Goal: Task Accomplishment & Management: Complete application form

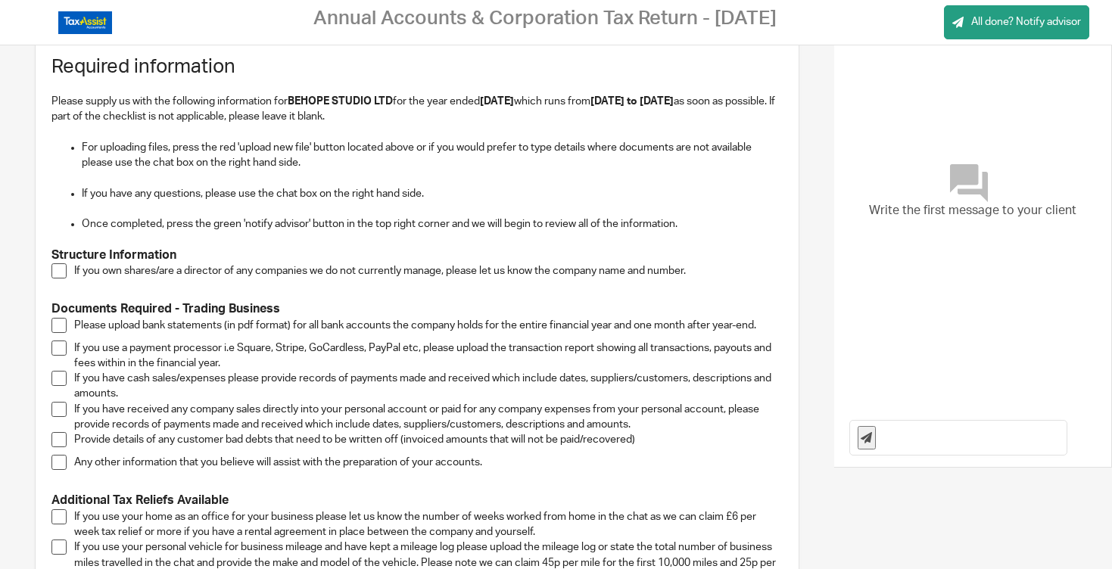
scroll to position [105, 0]
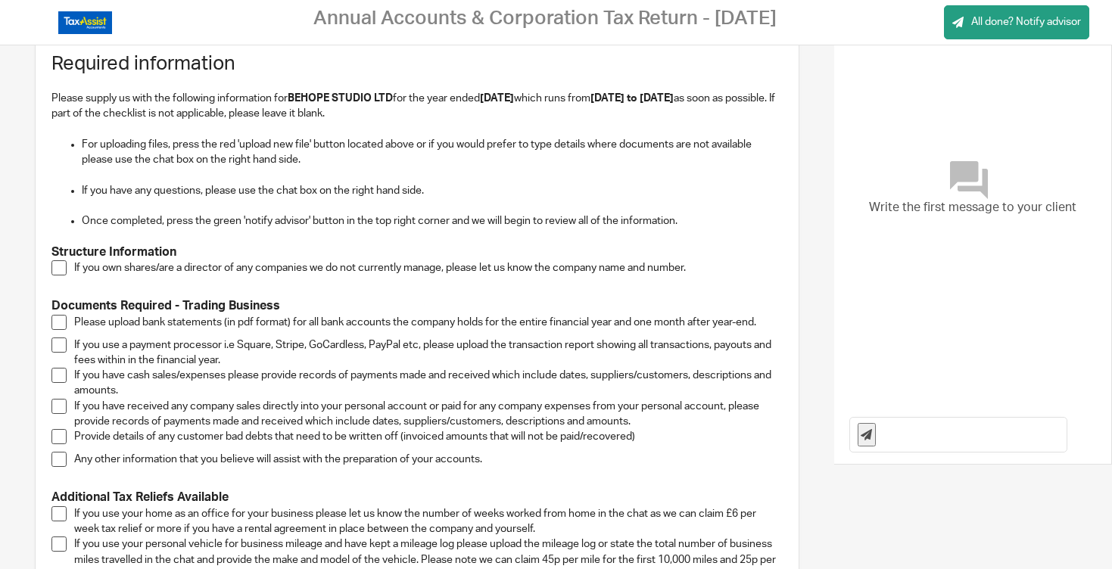
click at [60, 272] on span at bounding box center [58, 267] width 15 height 15
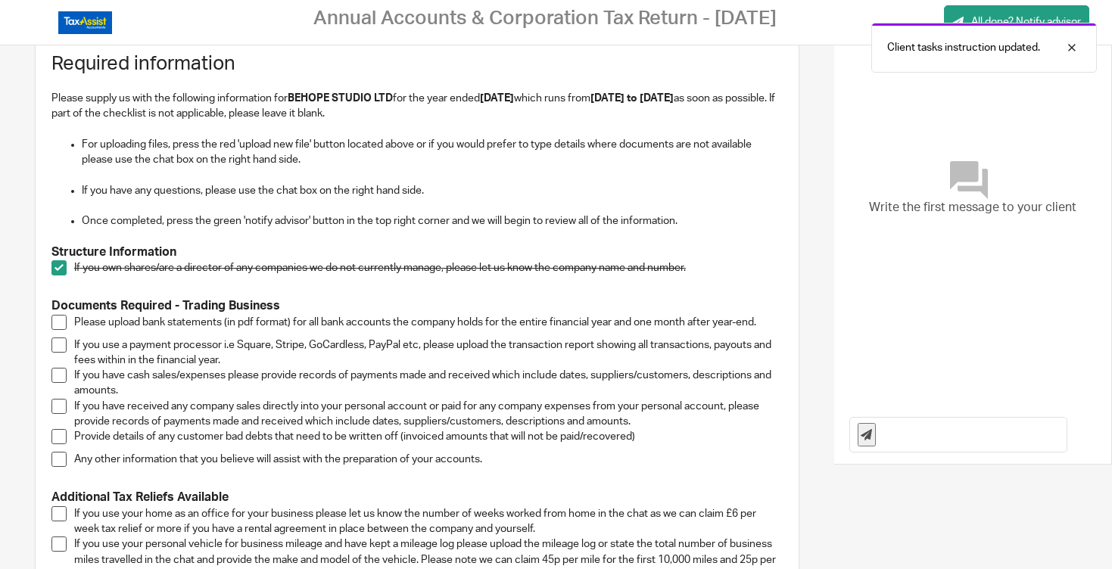
click at [60, 272] on span at bounding box center [58, 267] width 15 height 15
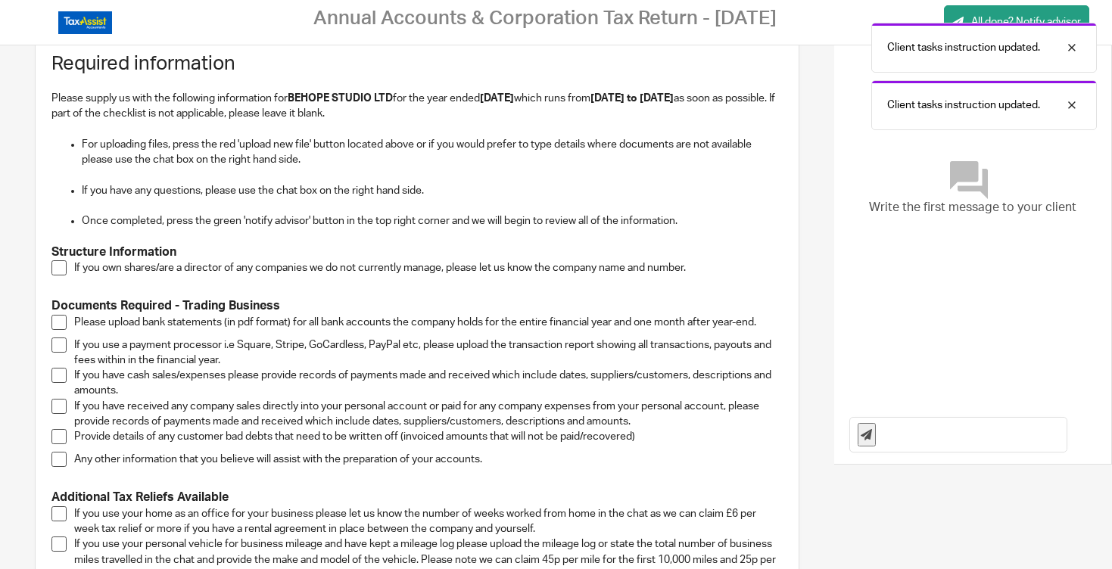
click at [60, 272] on span at bounding box center [58, 267] width 15 height 15
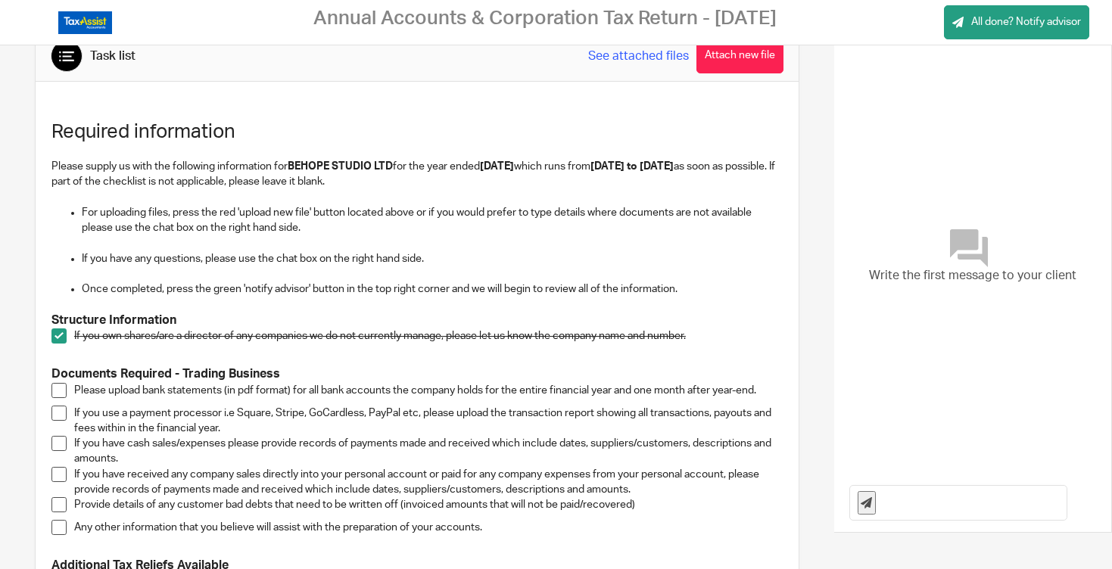
scroll to position [0, 0]
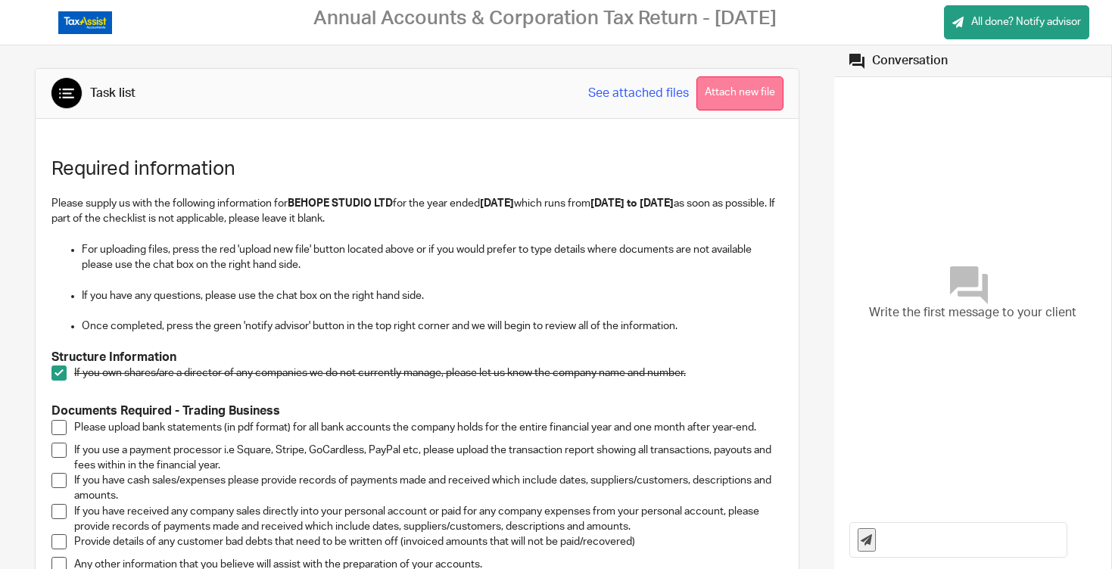
click at [728, 95] on button "Attach new file" at bounding box center [739, 93] width 87 height 34
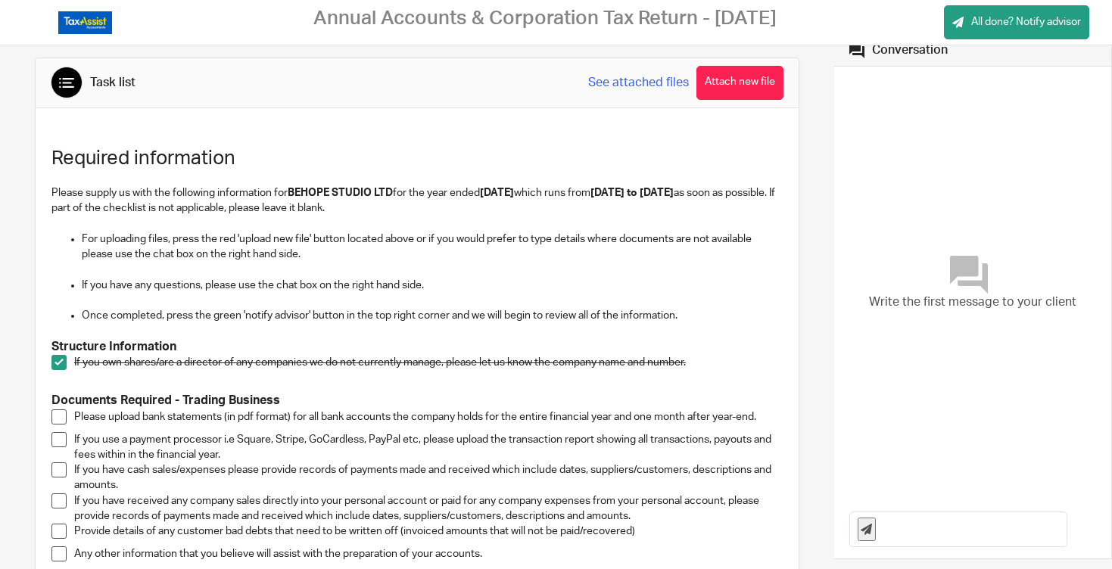
click at [617, 85] on link "See attached files" at bounding box center [638, 82] width 101 height 17
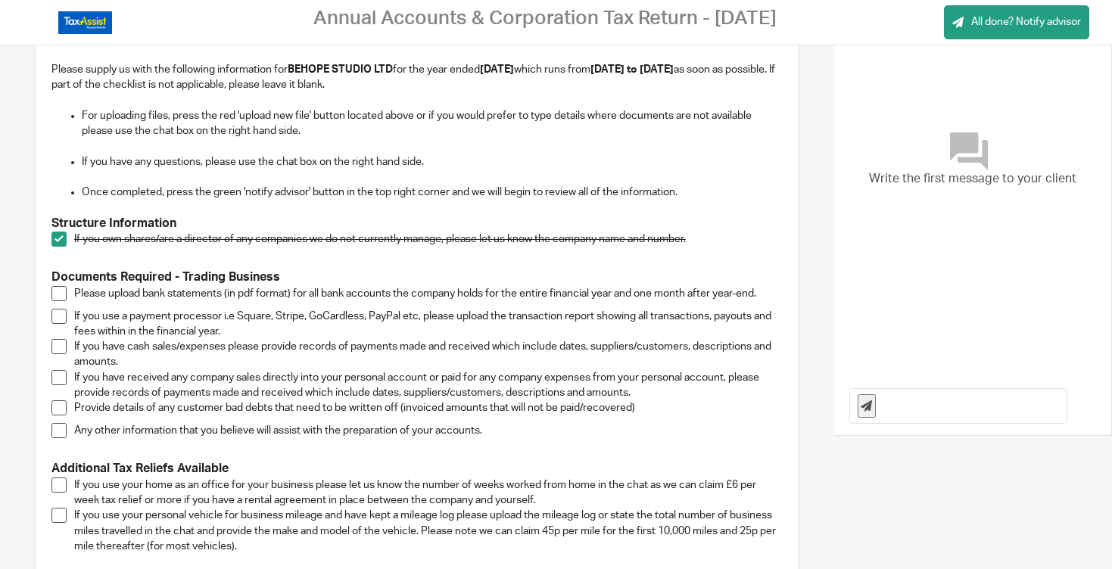
scroll to position [151, 0]
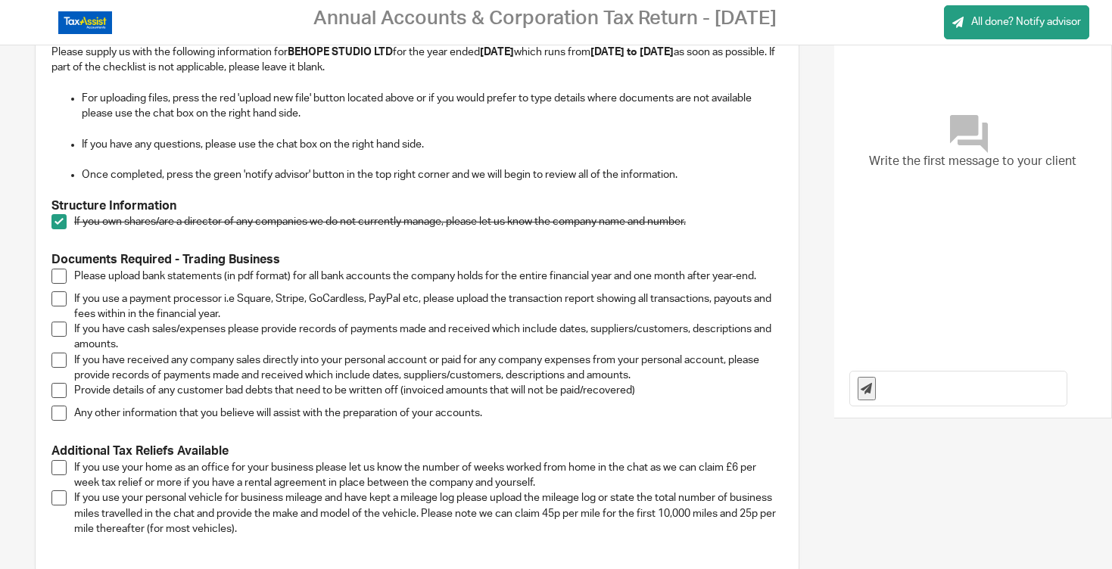
click at [67, 277] on li "Please upload bank statements (in pdf format) for all bank accounts the company…" at bounding box center [416, 280] width 731 height 23
click at [54, 277] on span at bounding box center [58, 276] width 15 height 15
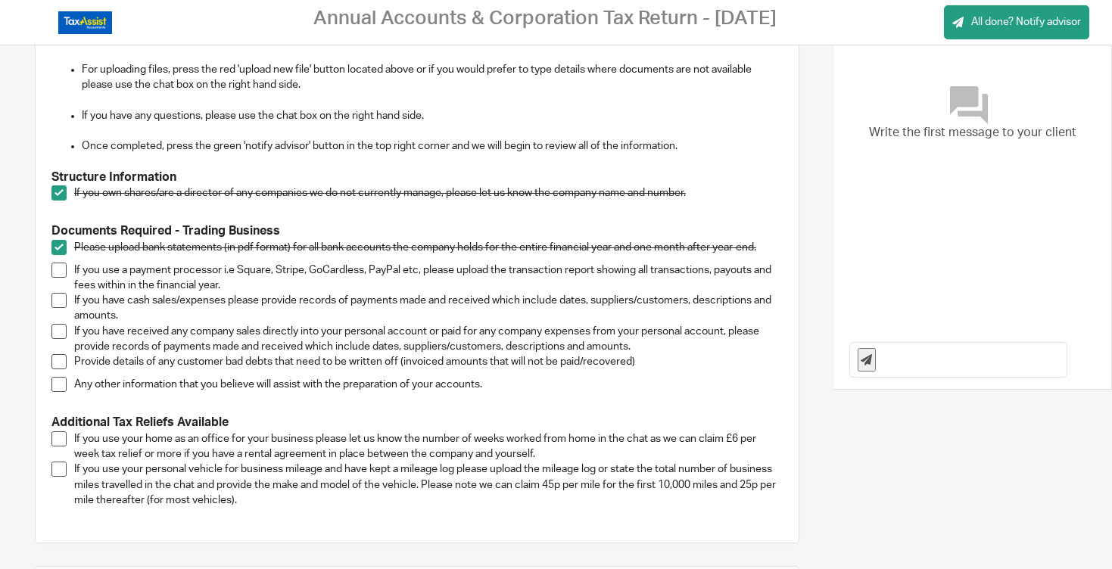
scroll to position [0, 0]
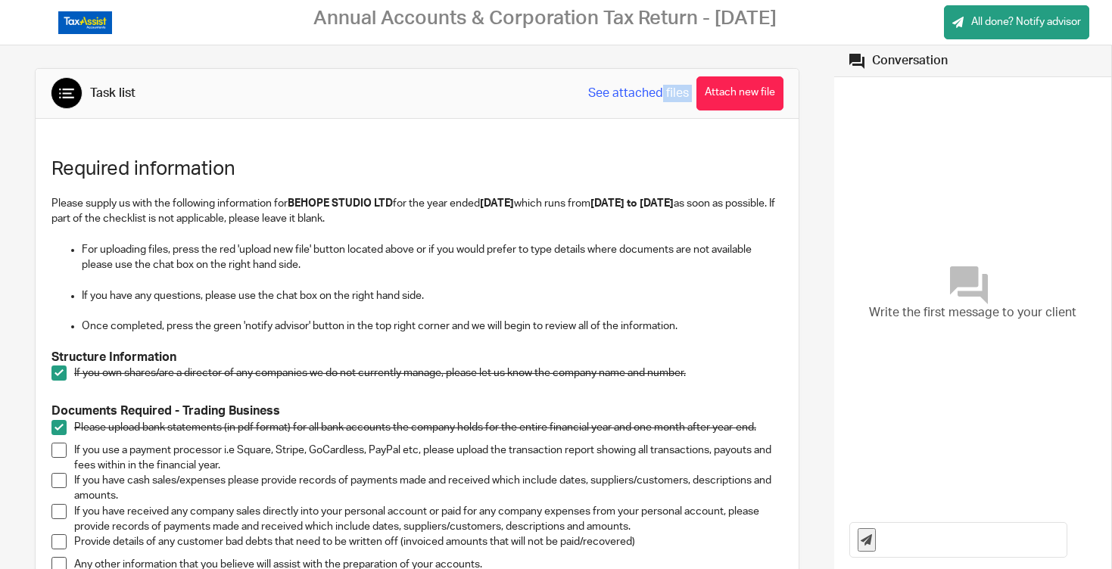
drag, startPoint x: 661, startPoint y: 92, endPoint x: 669, endPoint y: 138, distance: 46.9
click at [669, 138] on div "Task list See attached files Attach new file Required information Please supply…" at bounding box center [417, 395] width 764 height 655
click at [730, 101] on button "Attach new file" at bounding box center [739, 93] width 87 height 34
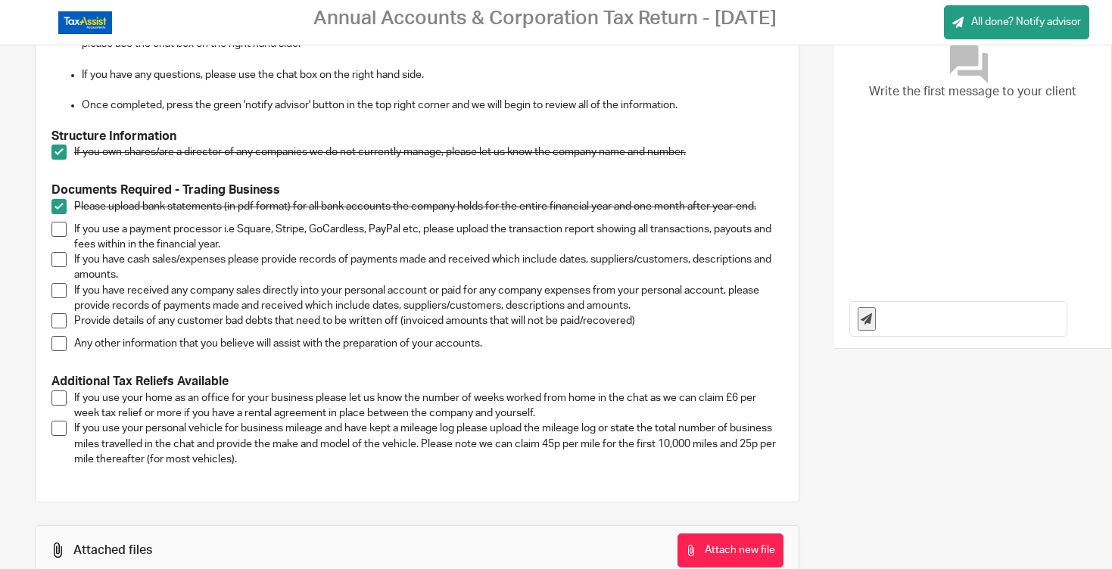
scroll to position [192, 0]
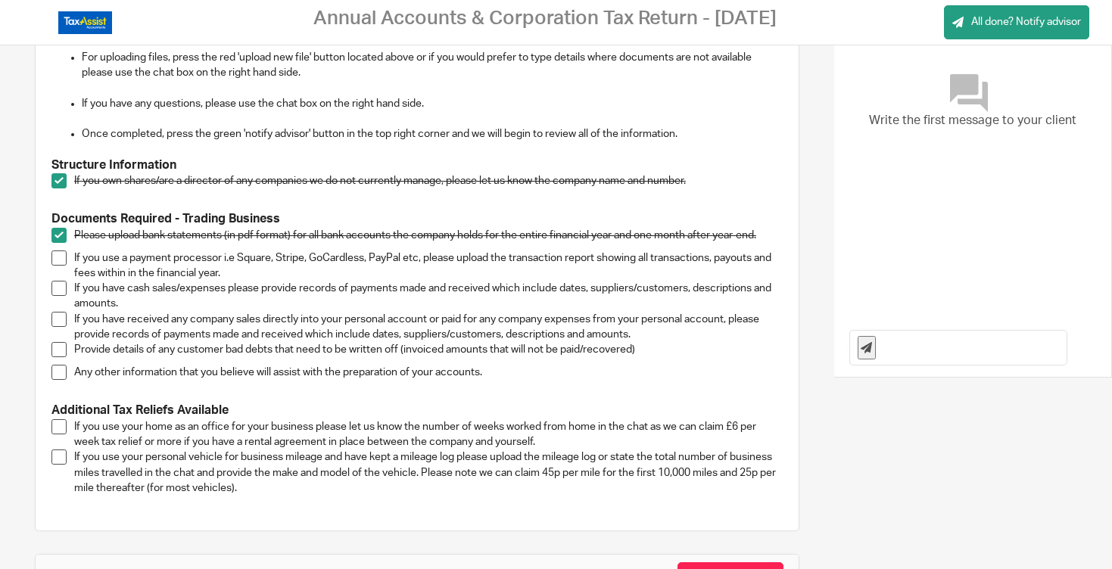
click at [54, 269] on li "If you use a payment processor i.e Square, Stripe, GoCardless, PayPal etc, plea…" at bounding box center [416, 265] width 731 height 31
click at [55, 251] on span at bounding box center [58, 257] width 15 height 15
click at [59, 292] on span at bounding box center [58, 288] width 15 height 15
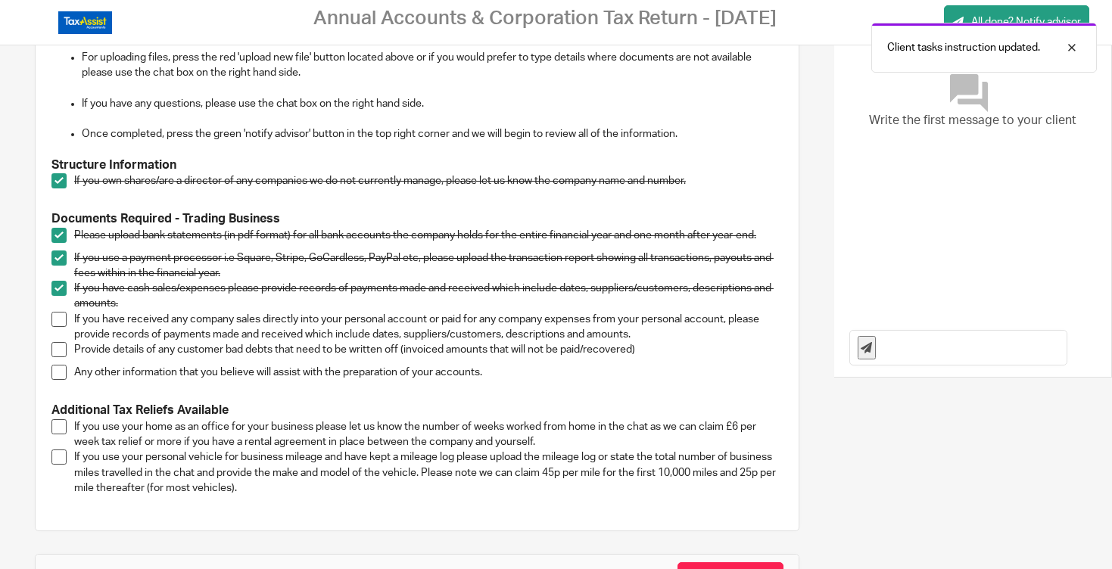
click at [58, 306] on li "If you have cash sales/expenses please provide records of payments made and rec…" at bounding box center [416, 296] width 731 height 31
click at [59, 320] on span at bounding box center [58, 319] width 15 height 15
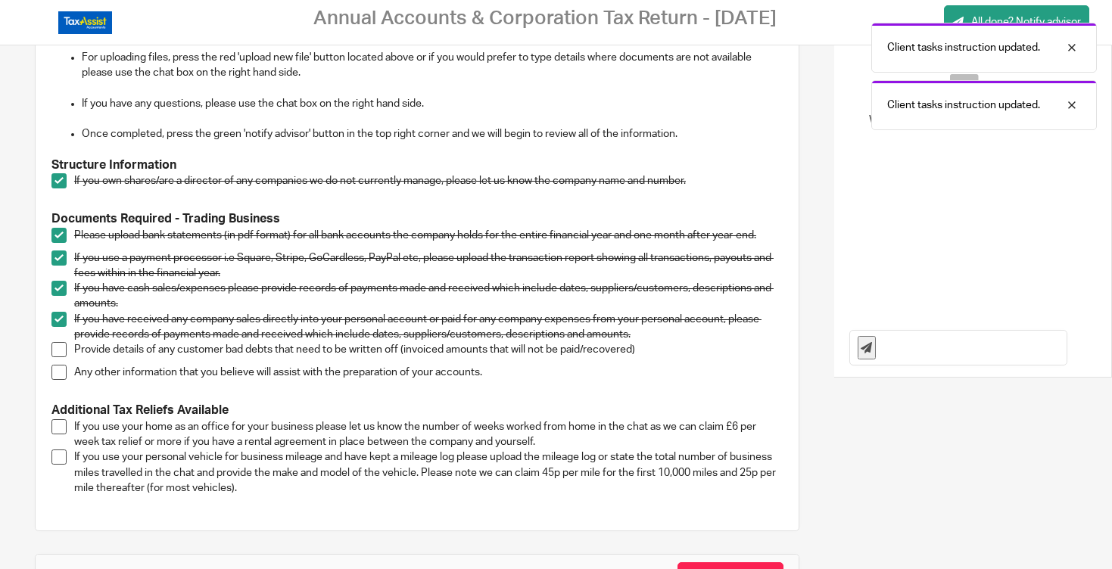
click at [59, 343] on span at bounding box center [58, 349] width 15 height 15
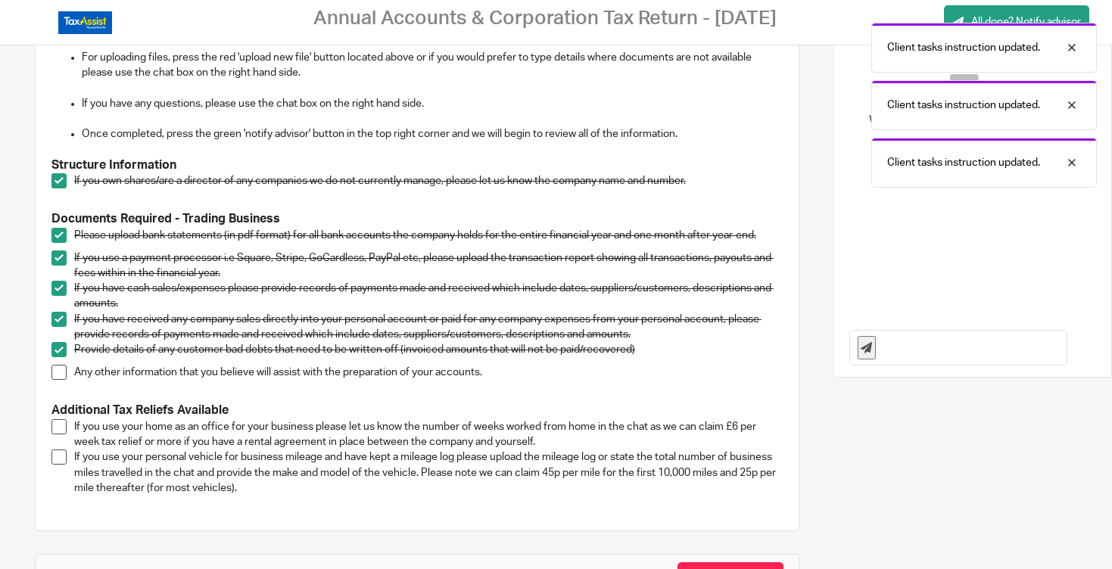
click at [61, 373] on span at bounding box center [58, 372] width 15 height 15
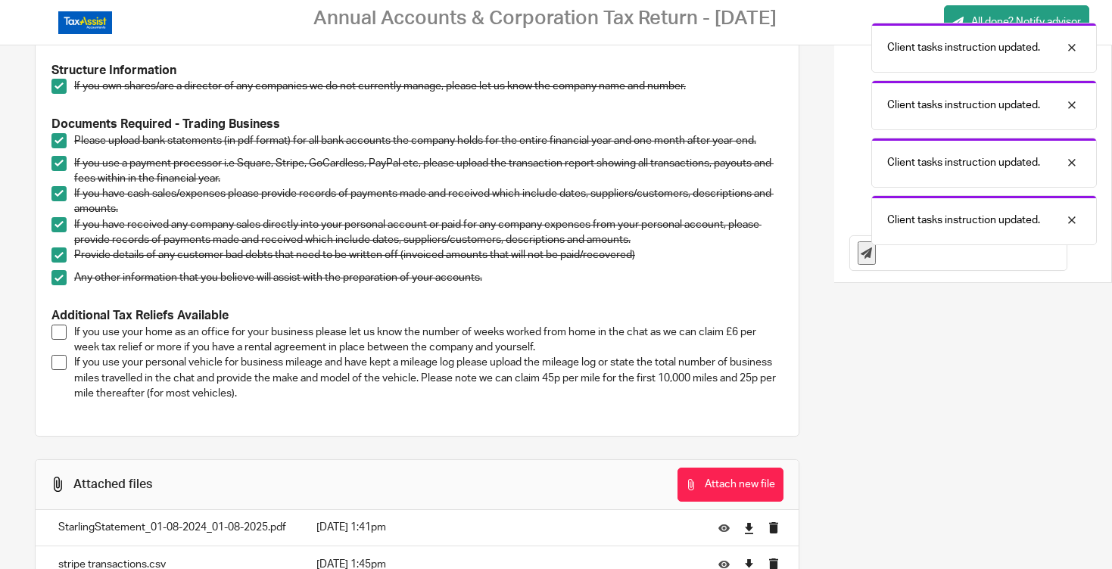
scroll to position [296, 0]
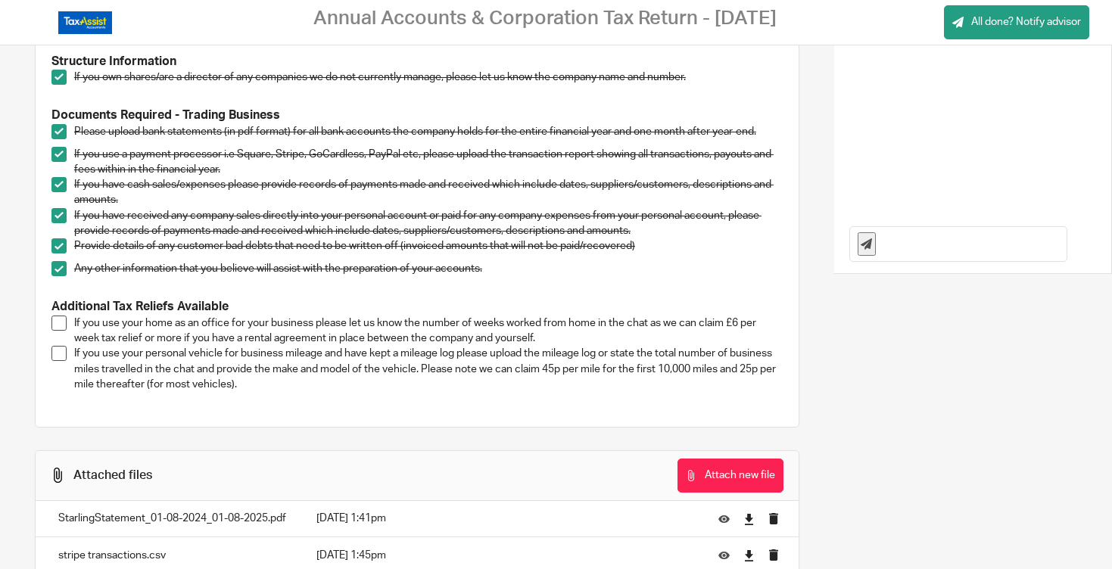
click at [922, 244] on input "text" at bounding box center [975, 244] width 184 height 34
type input "i have worked from home since 8th Feb so every week since then."
click at [869, 245] on icon at bounding box center [865, 243] width 11 height 11
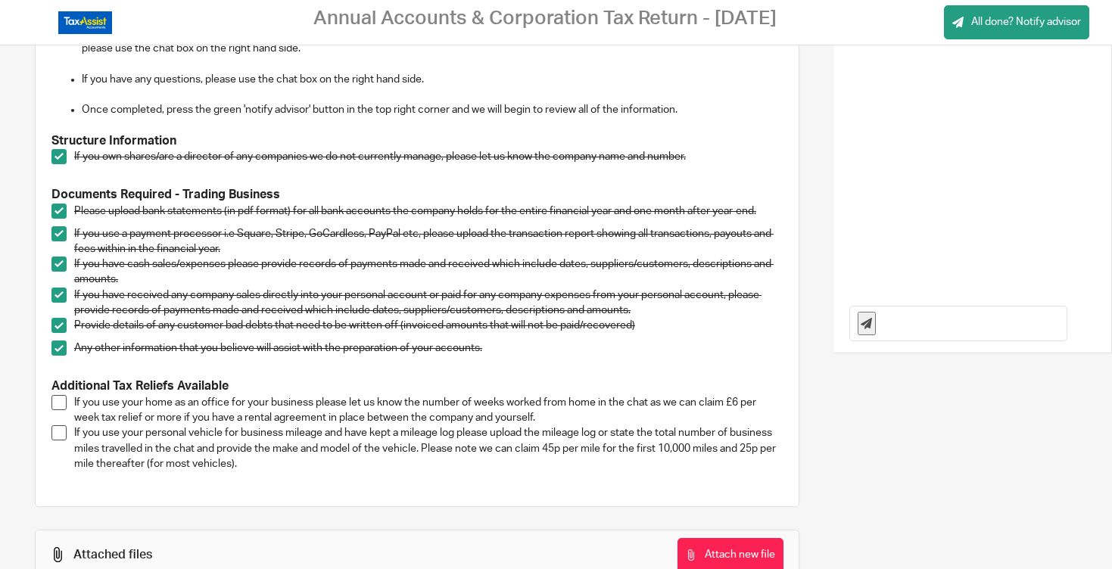
scroll to position [248, 0]
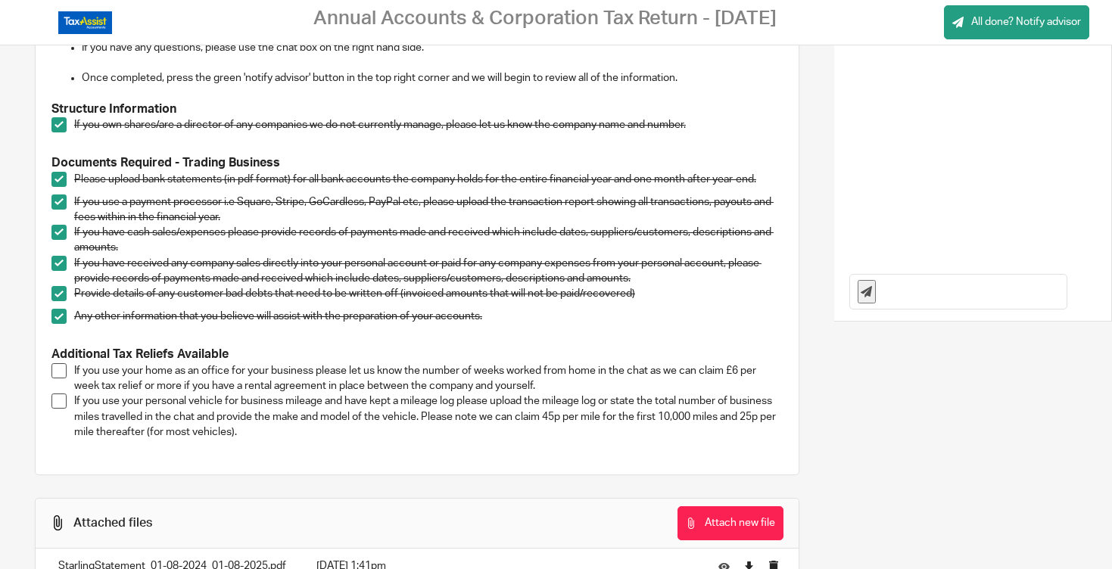
click at [60, 369] on span at bounding box center [58, 370] width 15 height 15
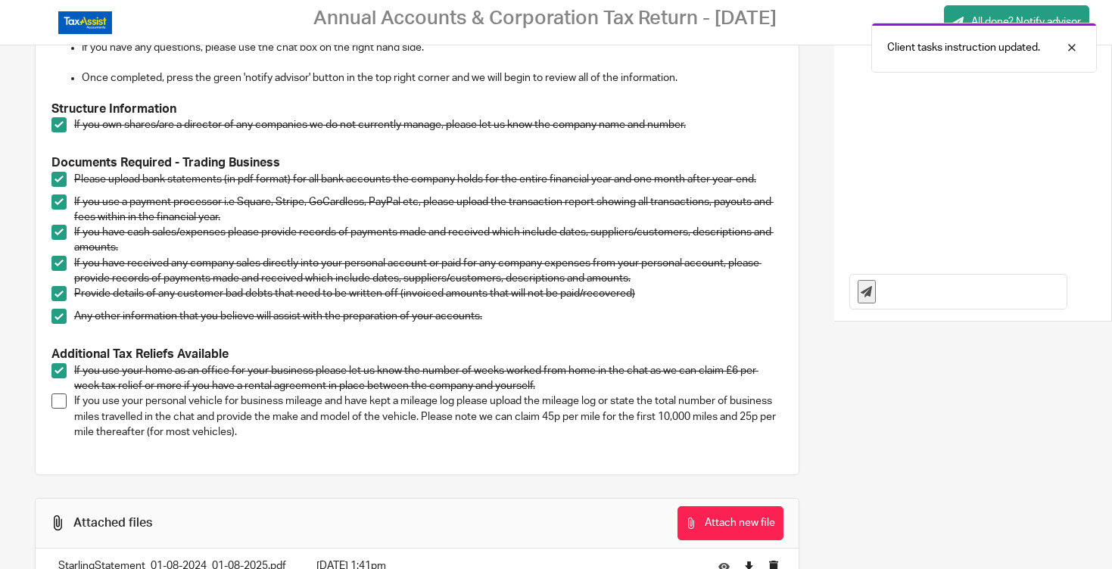
click at [60, 391] on li "If you use your home as an office for your business please let us know the numb…" at bounding box center [416, 378] width 731 height 31
click at [60, 398] on span at bounding box center [58, 400] width 15 height 15
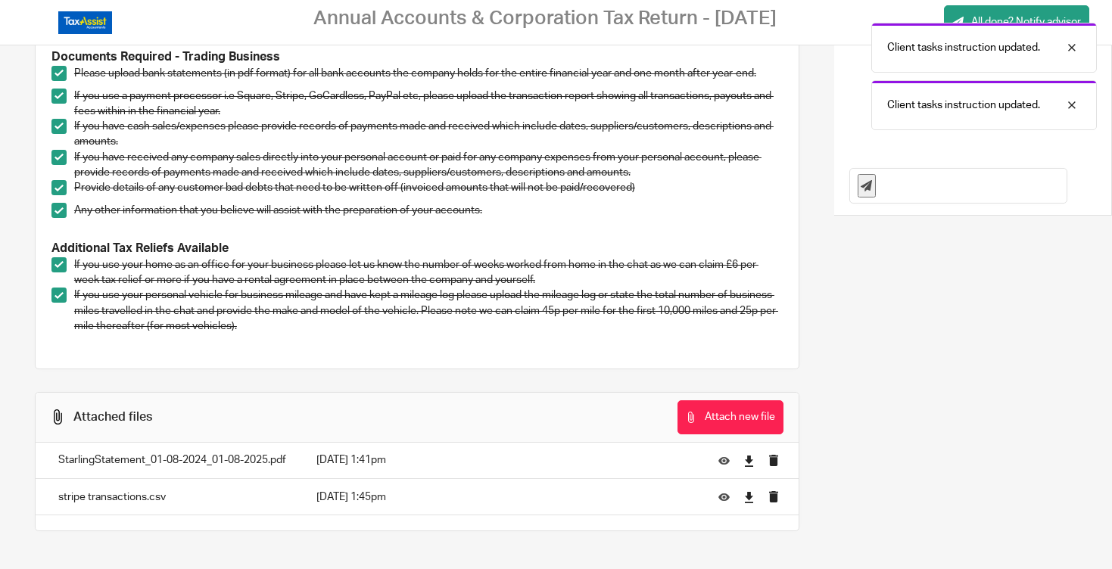
scroll to position [0, 0]
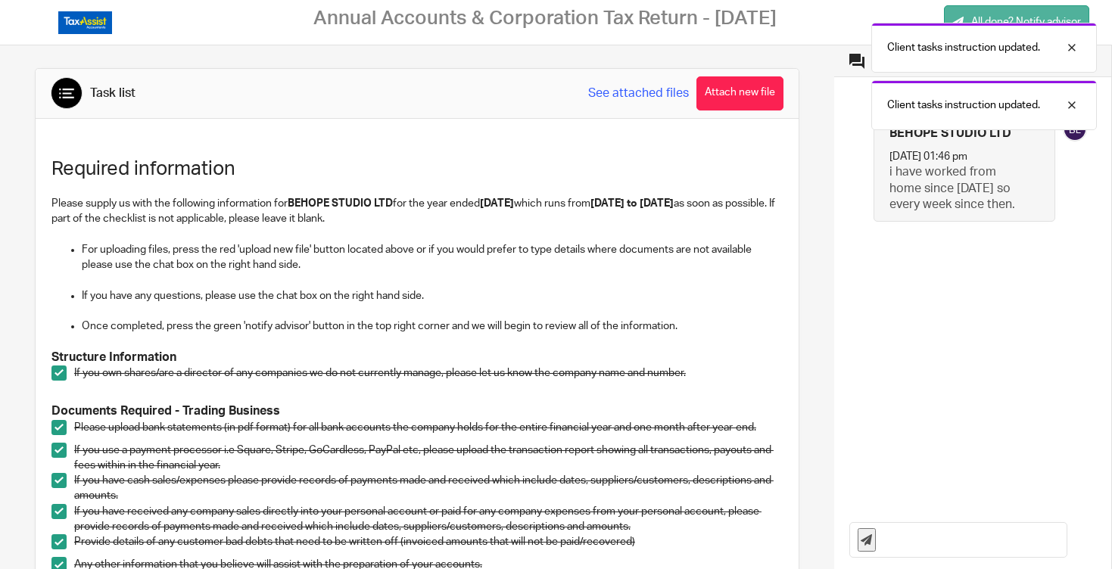
click at [984, 11] on link "All done? Notify advisor" at bounding box center [1016, 22] width 145 height 34
